Goal: Task Accomplishment & Management: Manage account settings

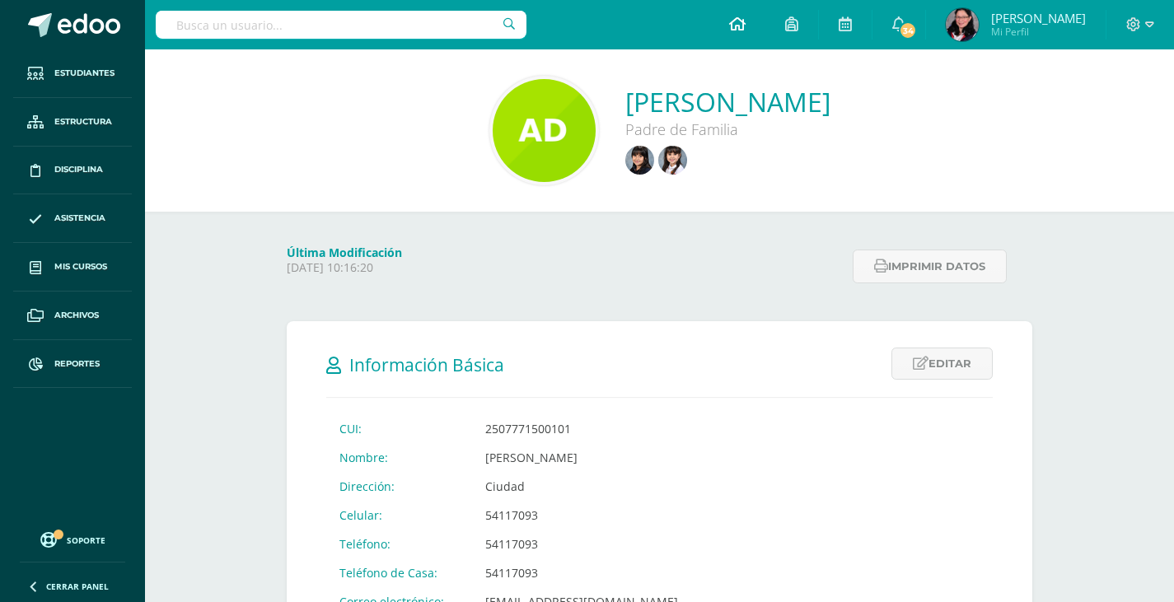
click at [746, 24] on icon at bounding box center [737, 23] width 16 height 15
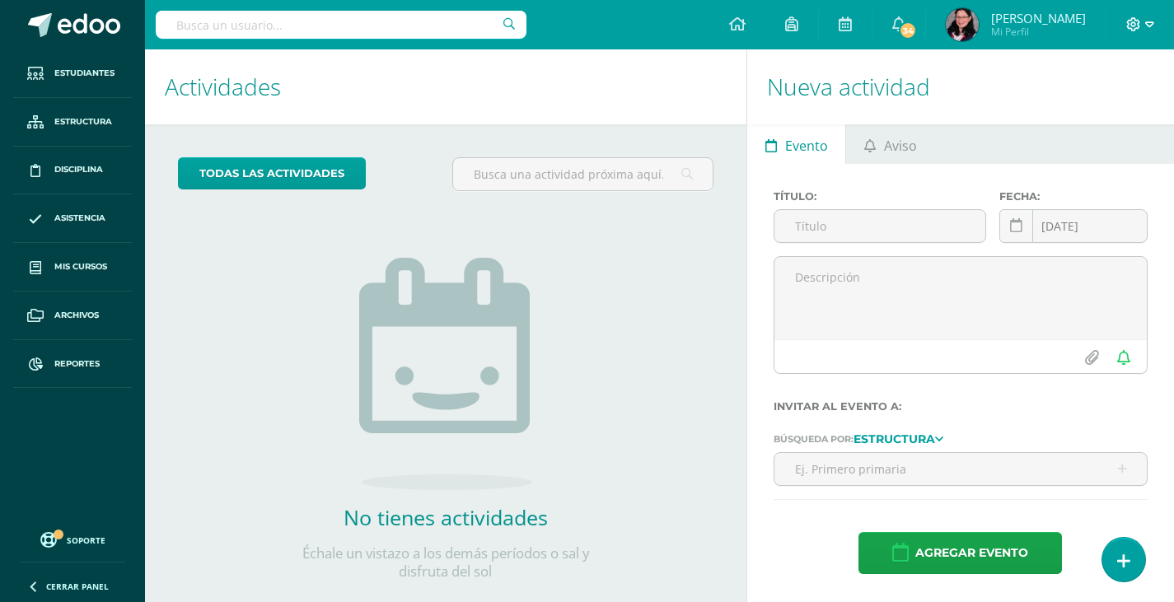
click at [1146, 25] on icon at bounding box center [1149, 24] width 9 height 15
click at [1112, 119] on span "Cerrar sesión" at bounding box center [1097, 113] width 74 height 16
